Goal: Task Accomplishment & Management: Manage account settings

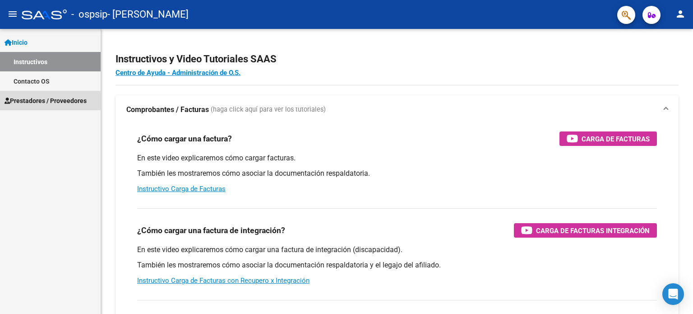
click at [45, 97] on span "Prestadores / Proveedores" at bounding box center [46, 101] width 82 height 10
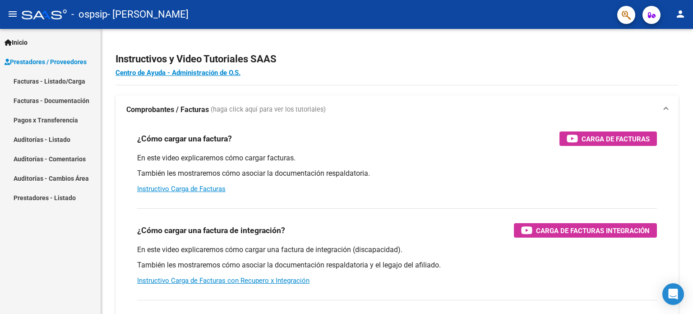
click at [47, 81] on link "Facturas - Listado/Carga" at bounding box center [50, 80] width 101 height 19
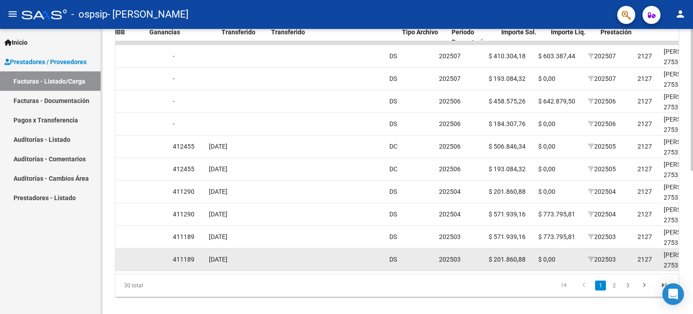
scroll to position [0, 691]
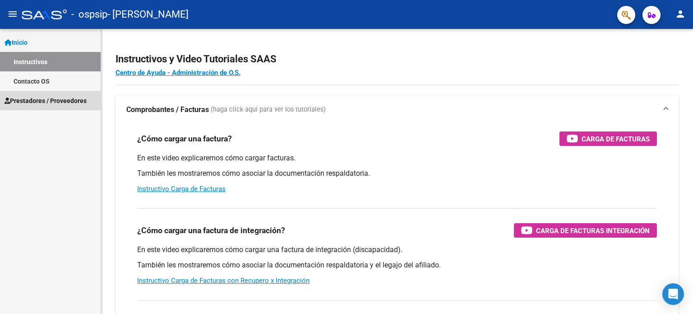
click at [43, 98] on span "Prestadores / Proveedores" at bounding box center [46, 101] width 82 height 10
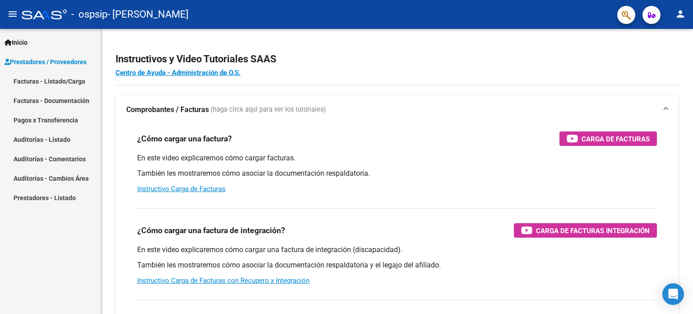
click at [74, 61] on span "Prestadores / Proveedores" at bounding box center [46, 62] width 82 height 10
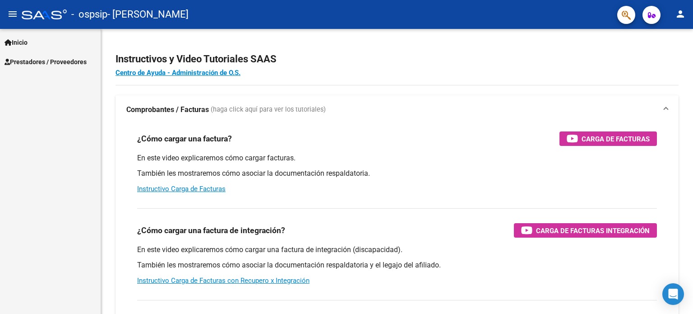
click at [74, 62] on span "Prestadores / Proveedores" at bounding box center [46, 62] width 82 height 10
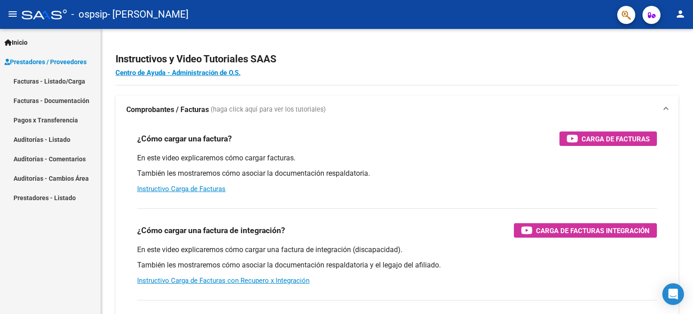
click at [74, 78] on link "Facturas - Listado/Carga" at bounding box center [50, 80] width 101 height 19
